Goal: Task Accomplishment & Management: Complete application form

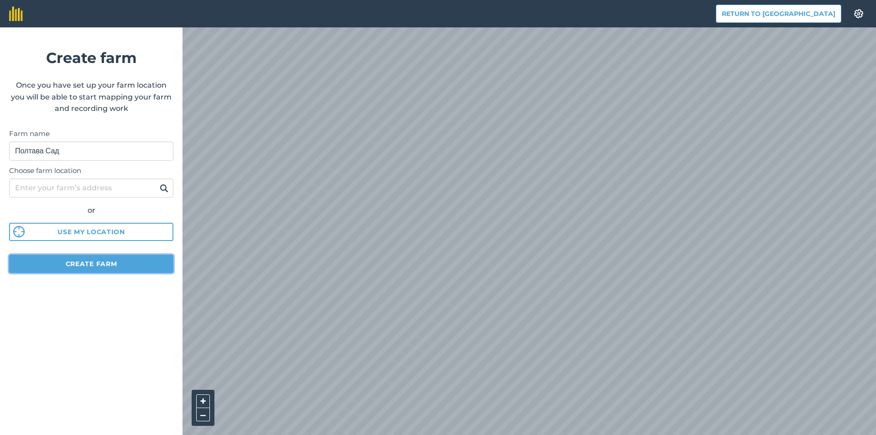
click at [115, 265] on button "Create farm" at bounding box center [91, 264] width 164 height 18
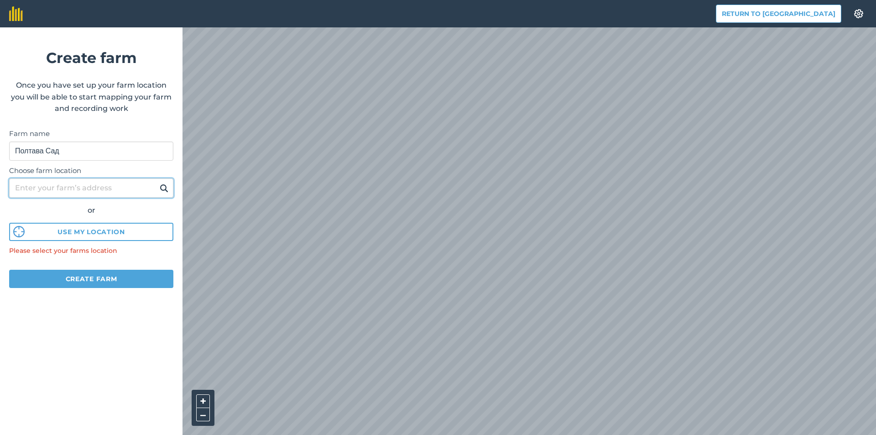
click at [82, 190] on input "Choose farm location" at bounding box center [91, 187] width 164 height 19
click at [28, 235] on button "Use my location" at bounding box center [91, 232] width 164 height 18
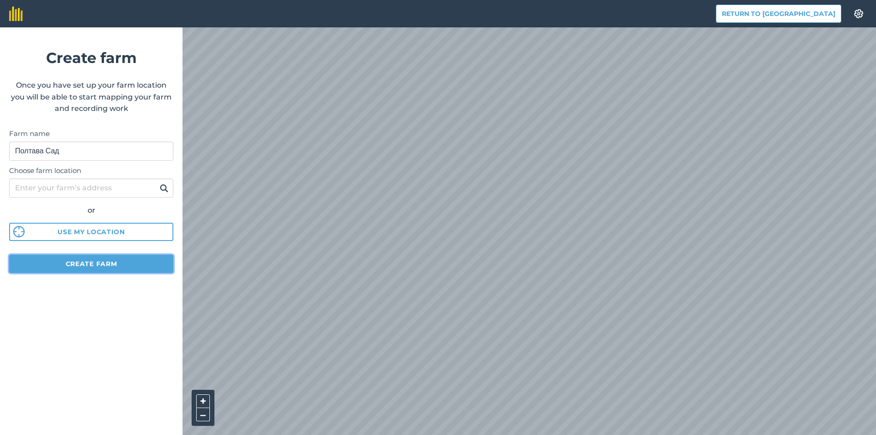
click at [113, 262] on button "Create farm" at bounding box center [91, 264] width 164 height 18
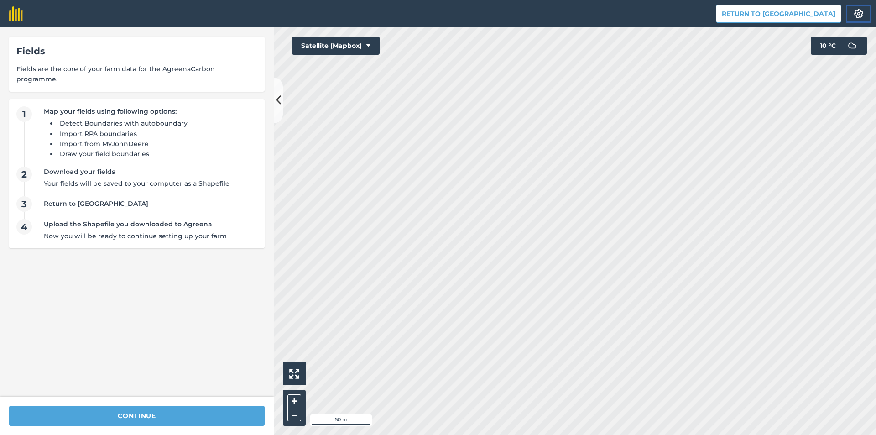
click at [861, 19] on button "Settings" at bounding box center [859, 14] width 26 height 18
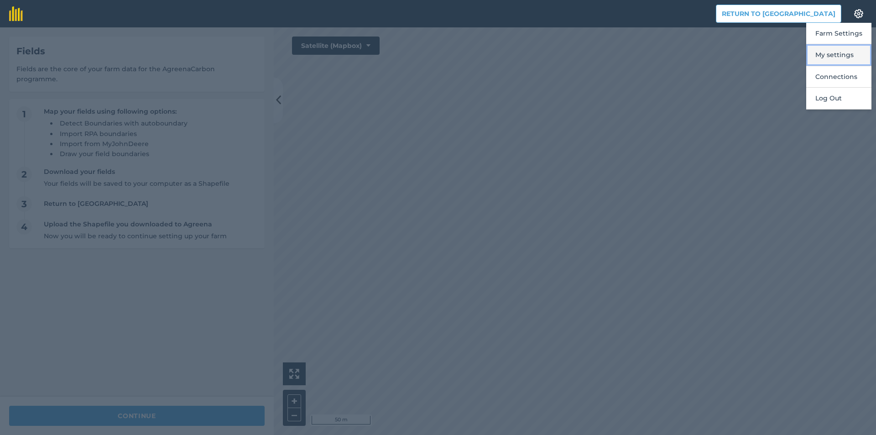
click at [824, 57] on button "My settings" at bounding box center [839, 54] width 65 height 21
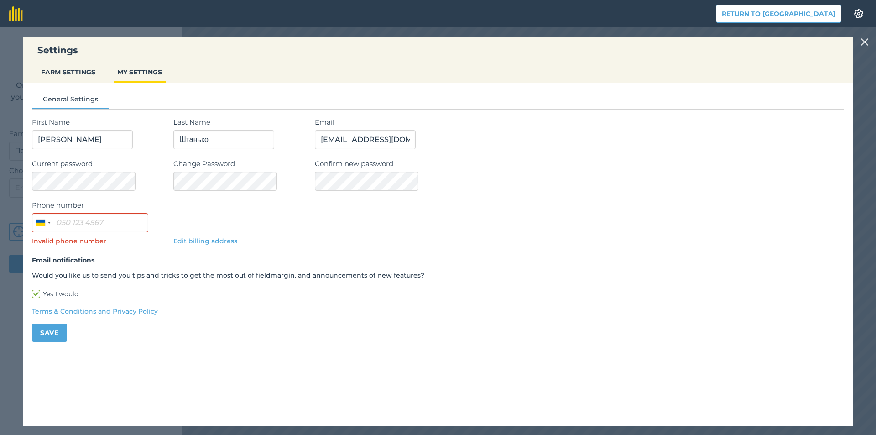
click at [864, 41] on img at bounding box center [865, 42] width 8 height 11
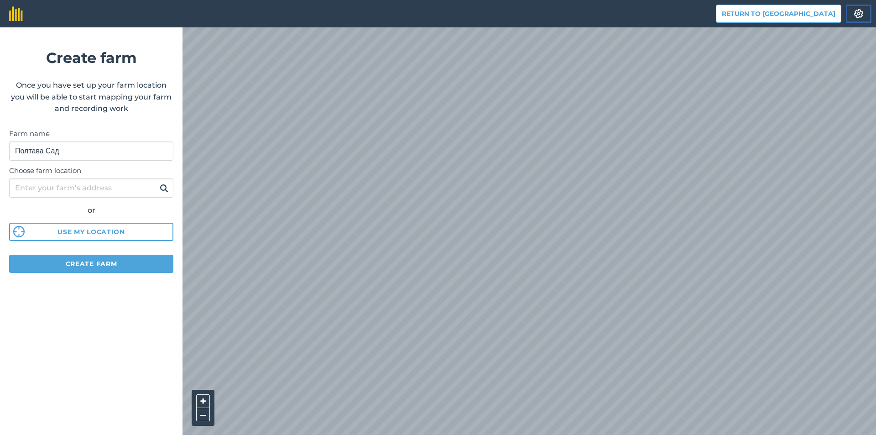
click at [862, 13] on img at bounding box center [859, 13] width 11 height 9
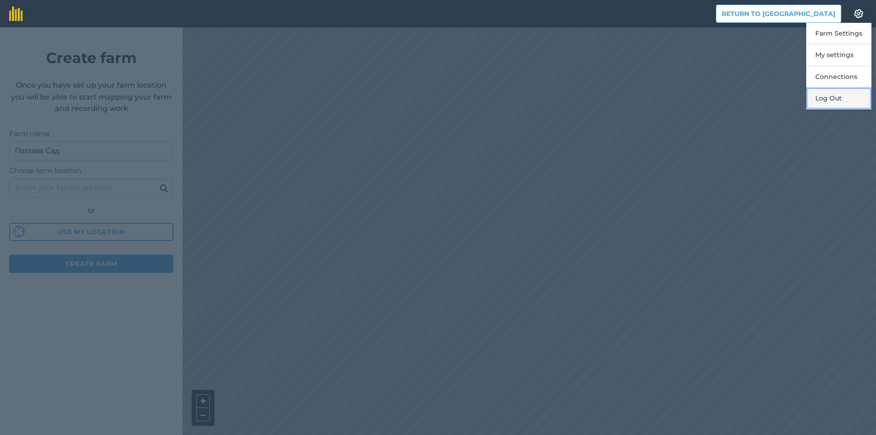
click at [846, 97] on button "Log Out" at bounding box center [839, 98] width 65 height 21
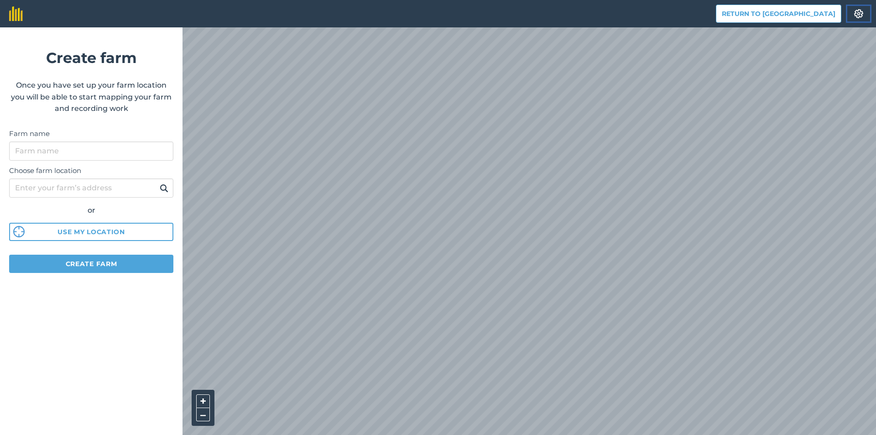
click at [863, 16] on img at bounding box center [859, 13] width 11 height 9
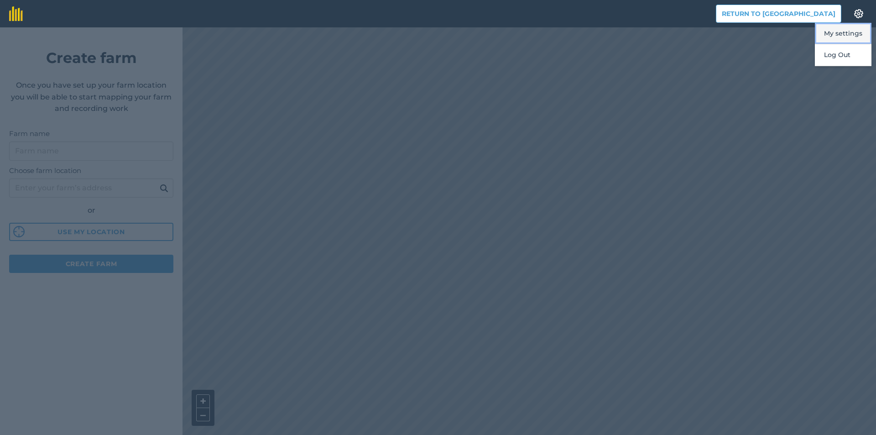
click at [841, 33] on button "My settings" at bounding box center [843, 33] width 57 height 21
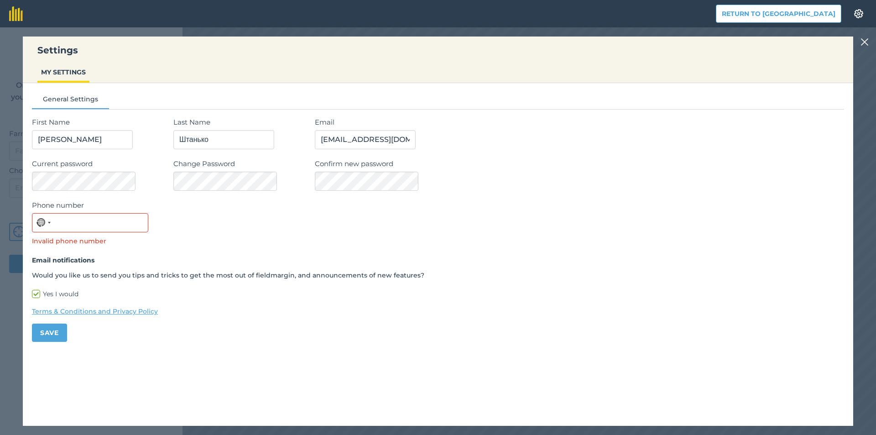
click at [863, 43] on img at bounding box center [865, 42] width 8 height 11
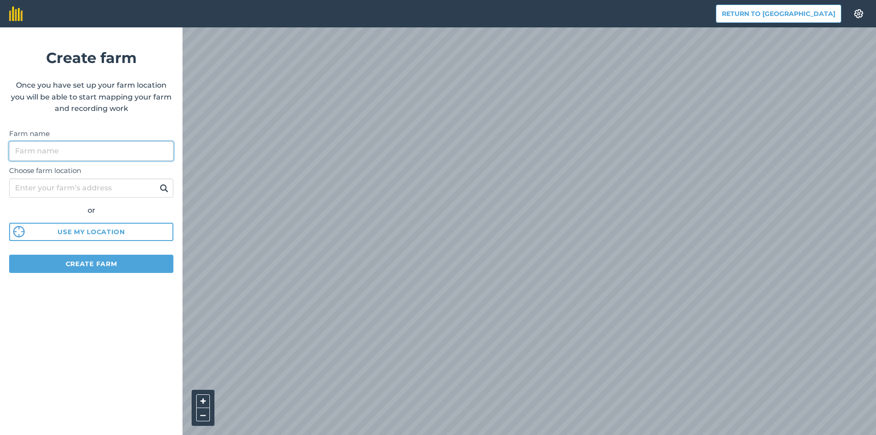
click at [59, 149] on input "Farm name" at bounding box center [91, 150] width 164 height 19
type input "G"
type input "Полтава Сад"
click at [157, 182] on button at bounding box center [164, 188] width 14 height 12
click at [100, 192] on input "Choose farm location" at bounding box center [91, 187] width 164 height 19
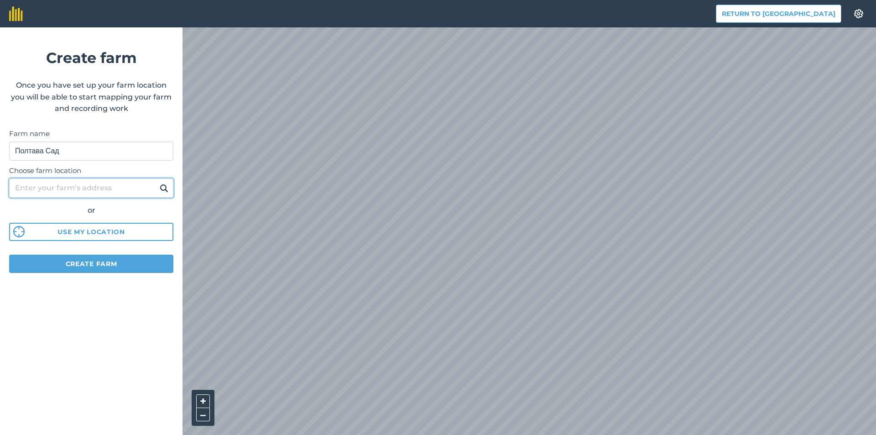
type input "Poltava"
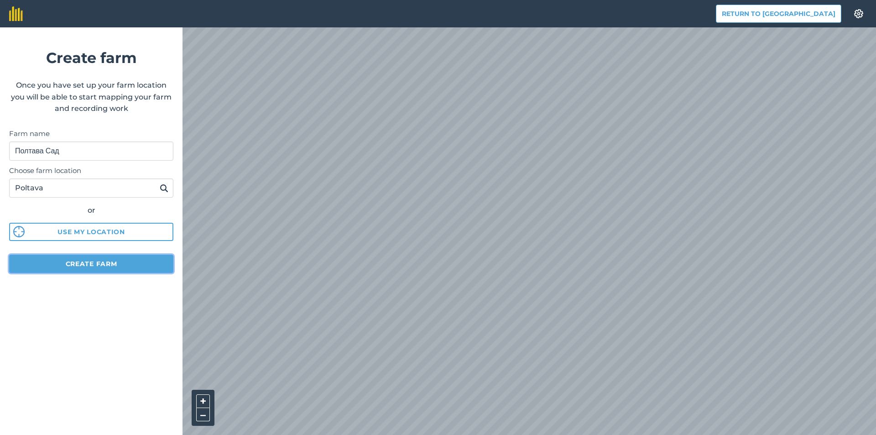
click at [76, 257] on button "Create farm" at bounding box center [91, 264] width 164 height 18
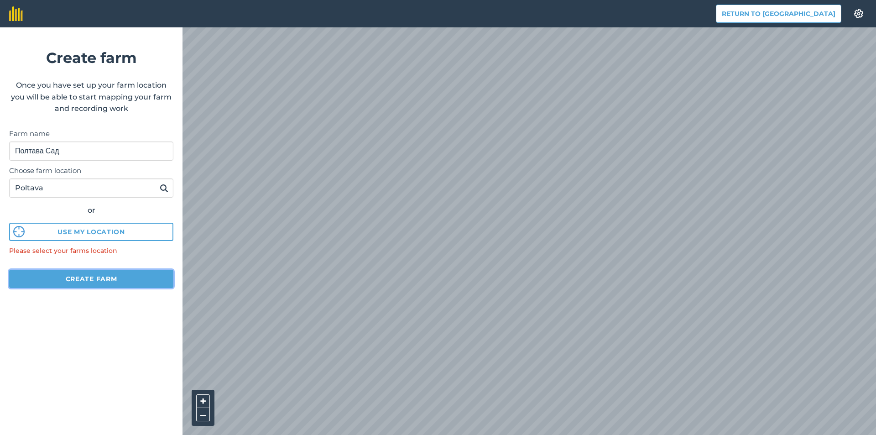
click at [93, 279] on button "Create farm" at bounding box center [91, 279] width 164 height 18
click at [90, 234] on button "Use my location" at bounding box center [91, 232] width 164 height 18
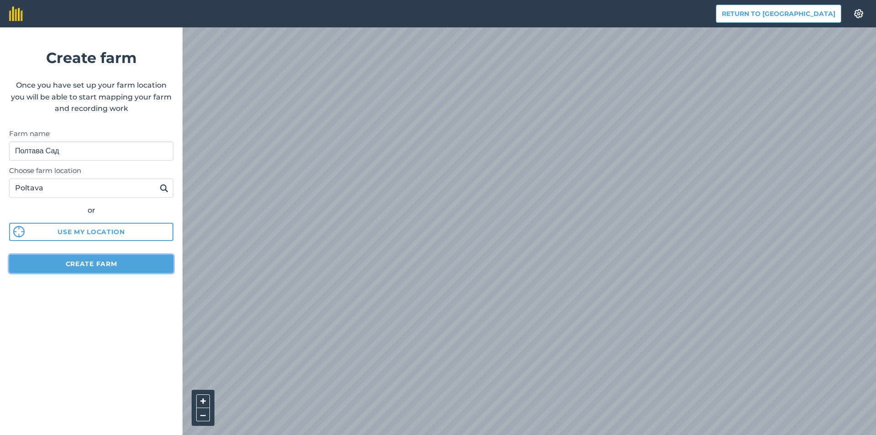
click at [115, 260] on button "Create farm" at bounding box center [91, 264] width 164 height 18
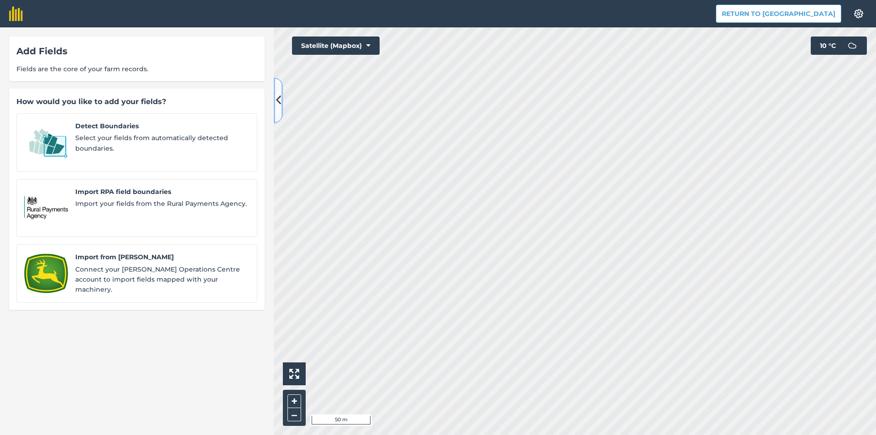
click at [279, 102] on icon at bounding box center [278, 100] width 5 height 16
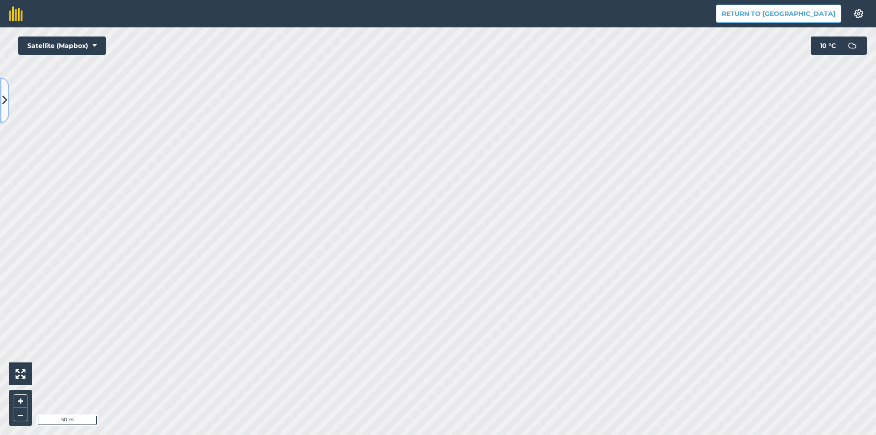
click at [4, 104] on icon at bounding box center [4, 100] width 5 height 16
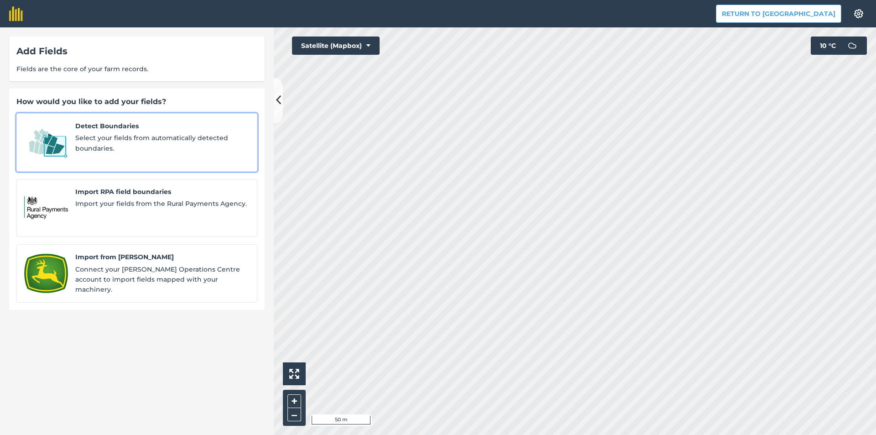
click at [172, 135] on span "Select your fields from automatically detected boundaries." at bounding box center [162, 143] width 174 height 21
